Goal: Information Seeking & Learning: Learn about a topic

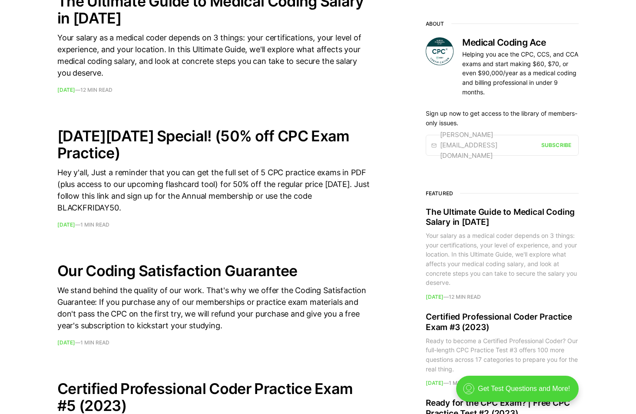
scroll to position [174, 0]
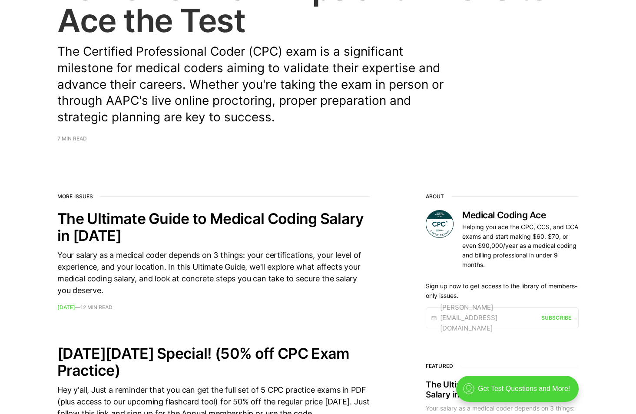
click at [159, 37] on h2 "Ten CPC Exam Tips and Tricks to Ace the Test" at bounding box center [318, 4] width 522 height 64
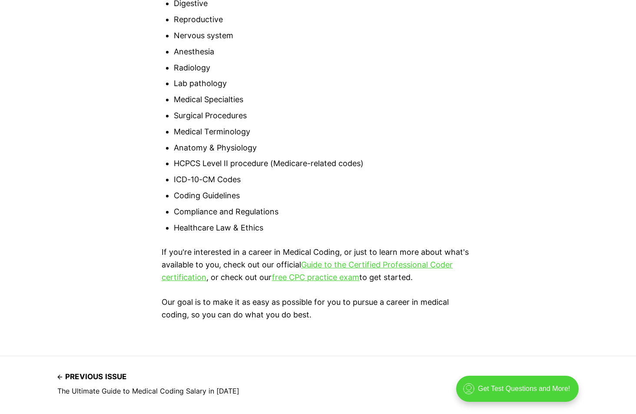
scroll to position [4174, 0]
